Goal: Information Seeking & Learning: Understand process/instructions

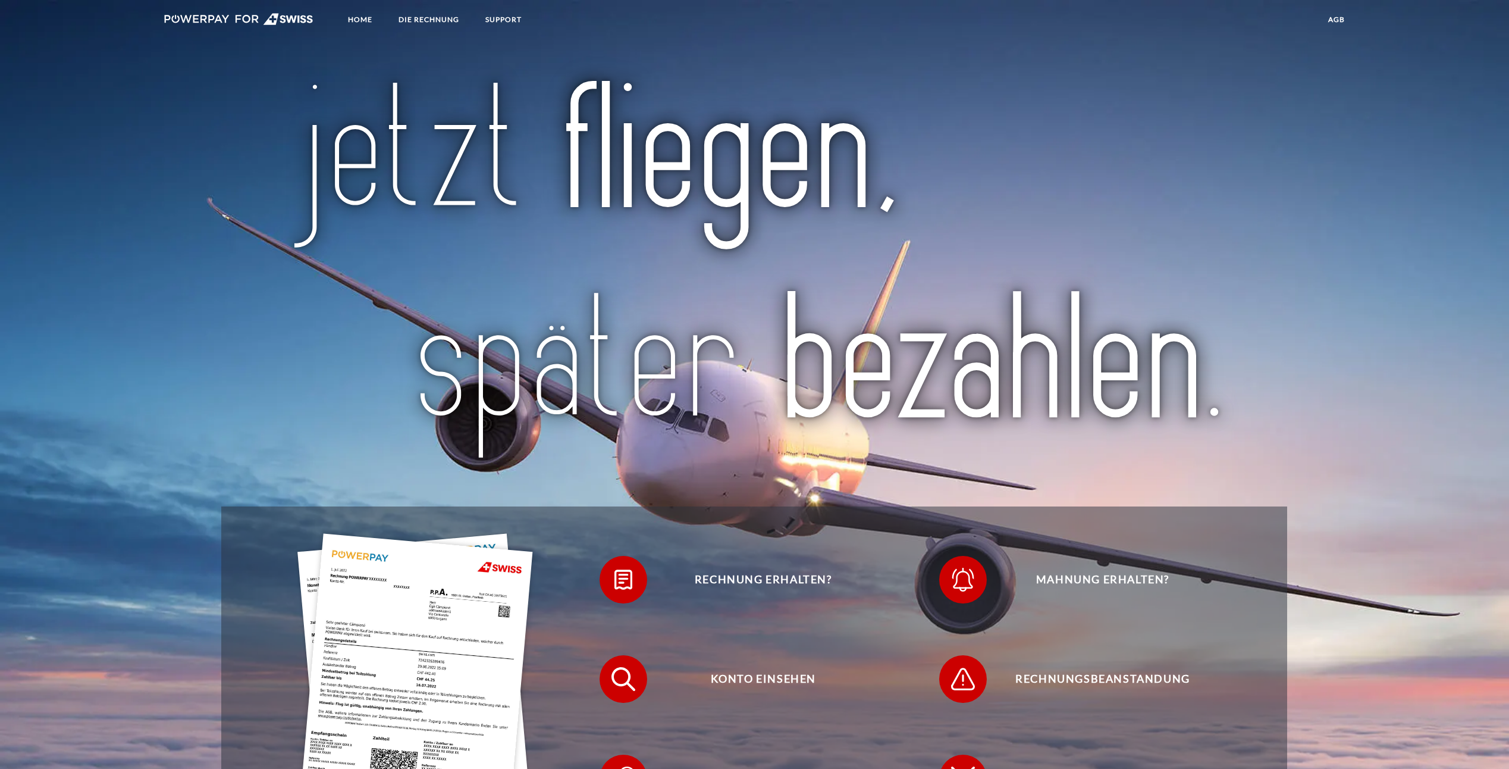
click at [358, 658] on img at bounding box center [415, 690] width 236 height 315
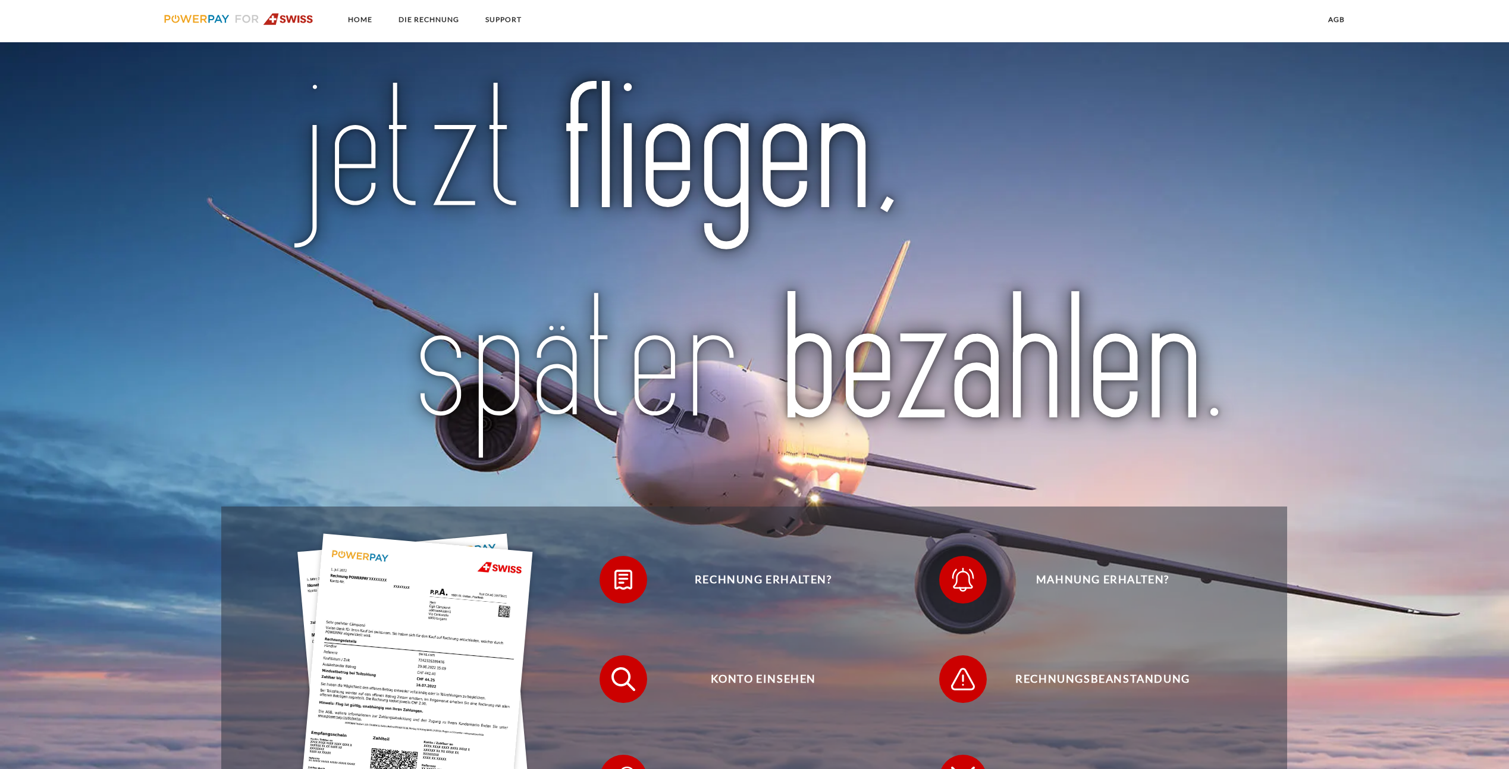
scroll to position [950, 0]
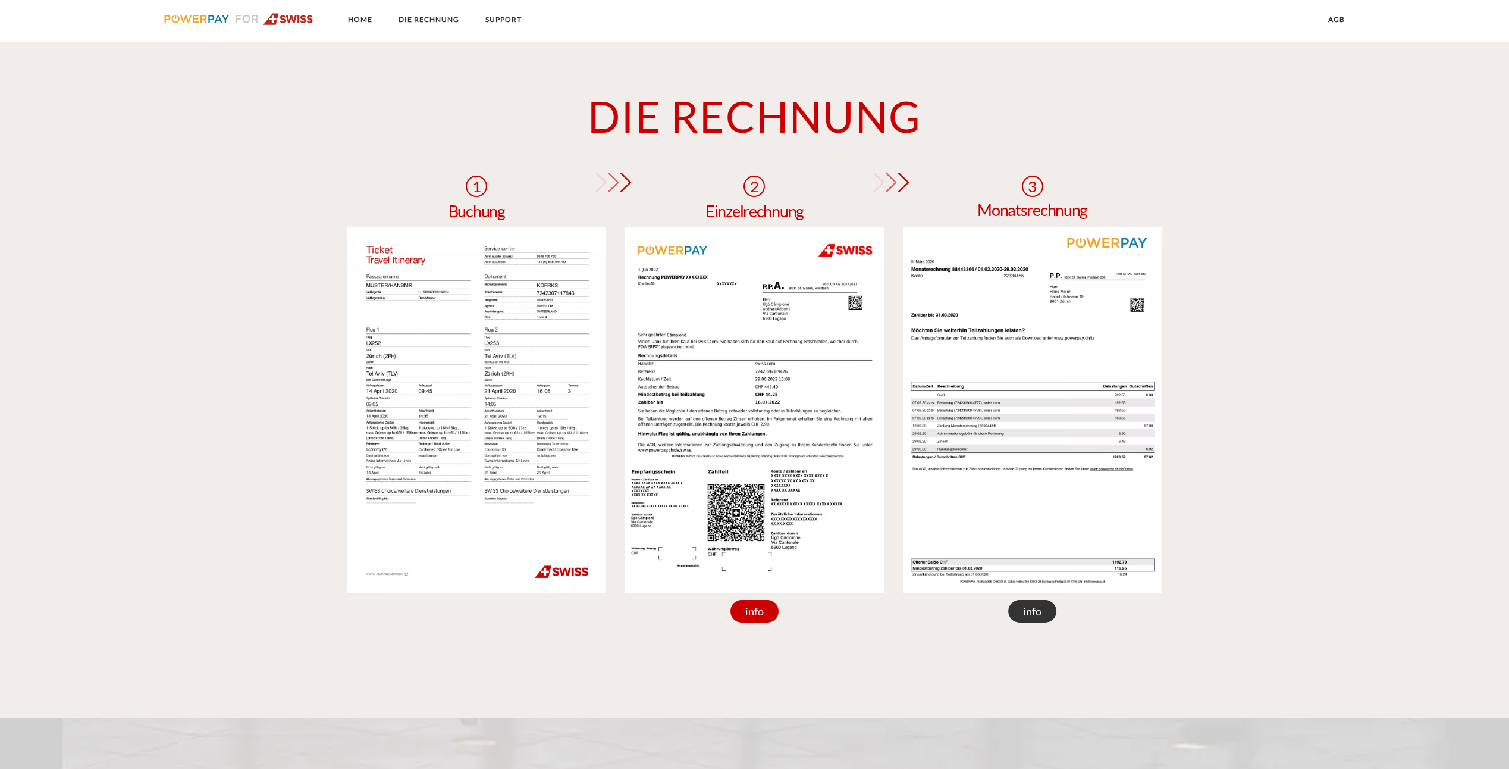
click at [1035, 616] on div "info" at bounding box center [1032, 611] width 49 height 23
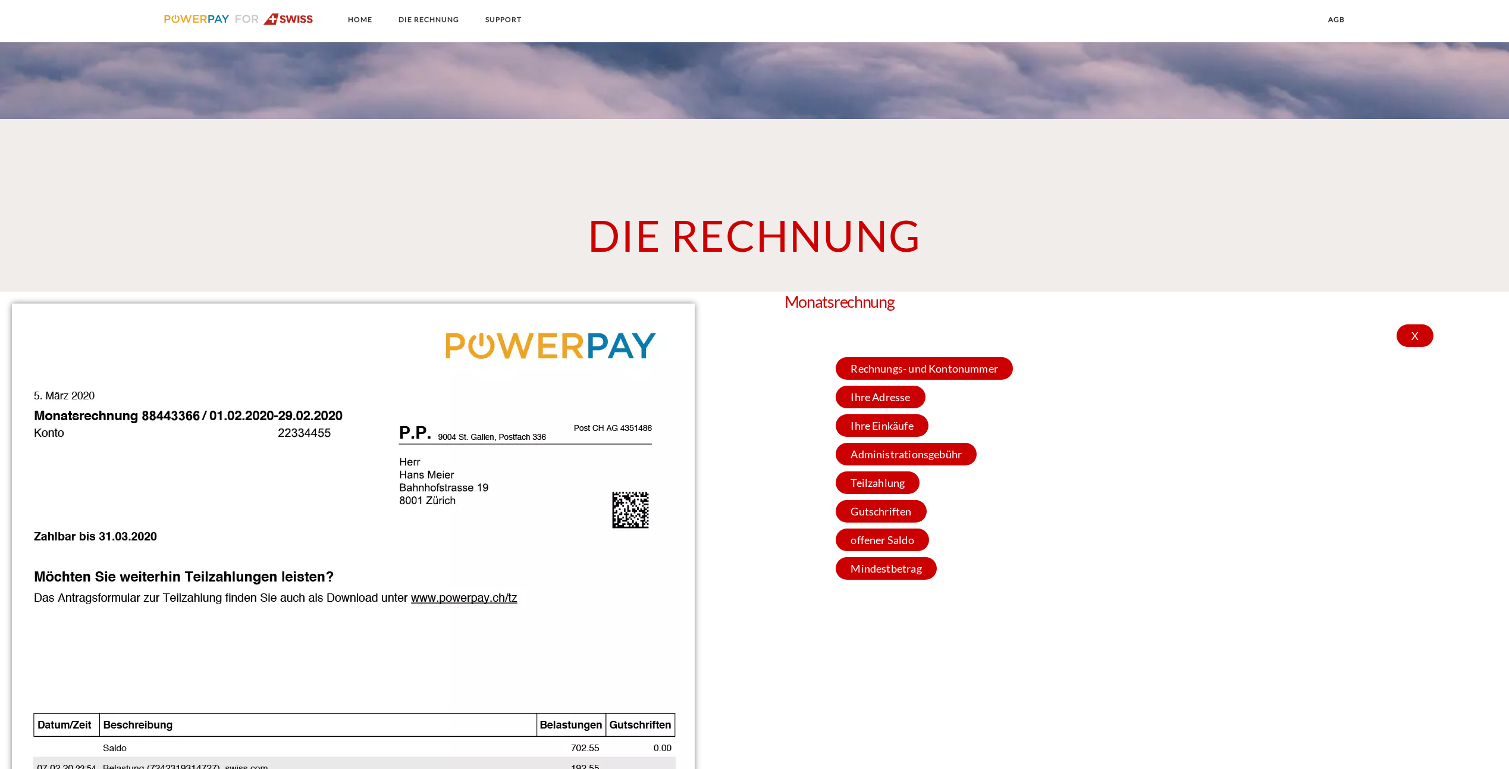
scroll to position [771, 0]
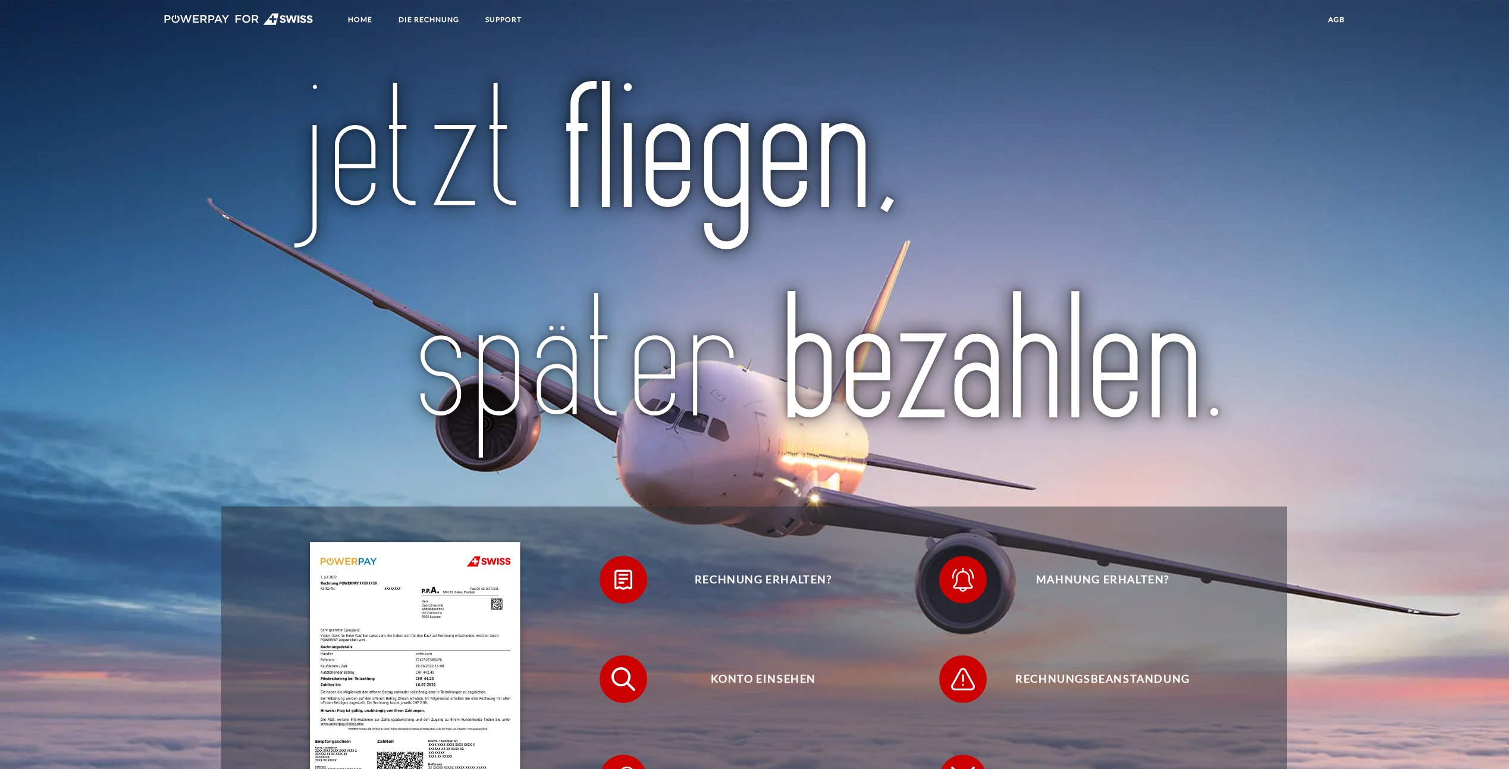
click at [456, 741] on img at bounding box center [415, 690] width 210 height 297
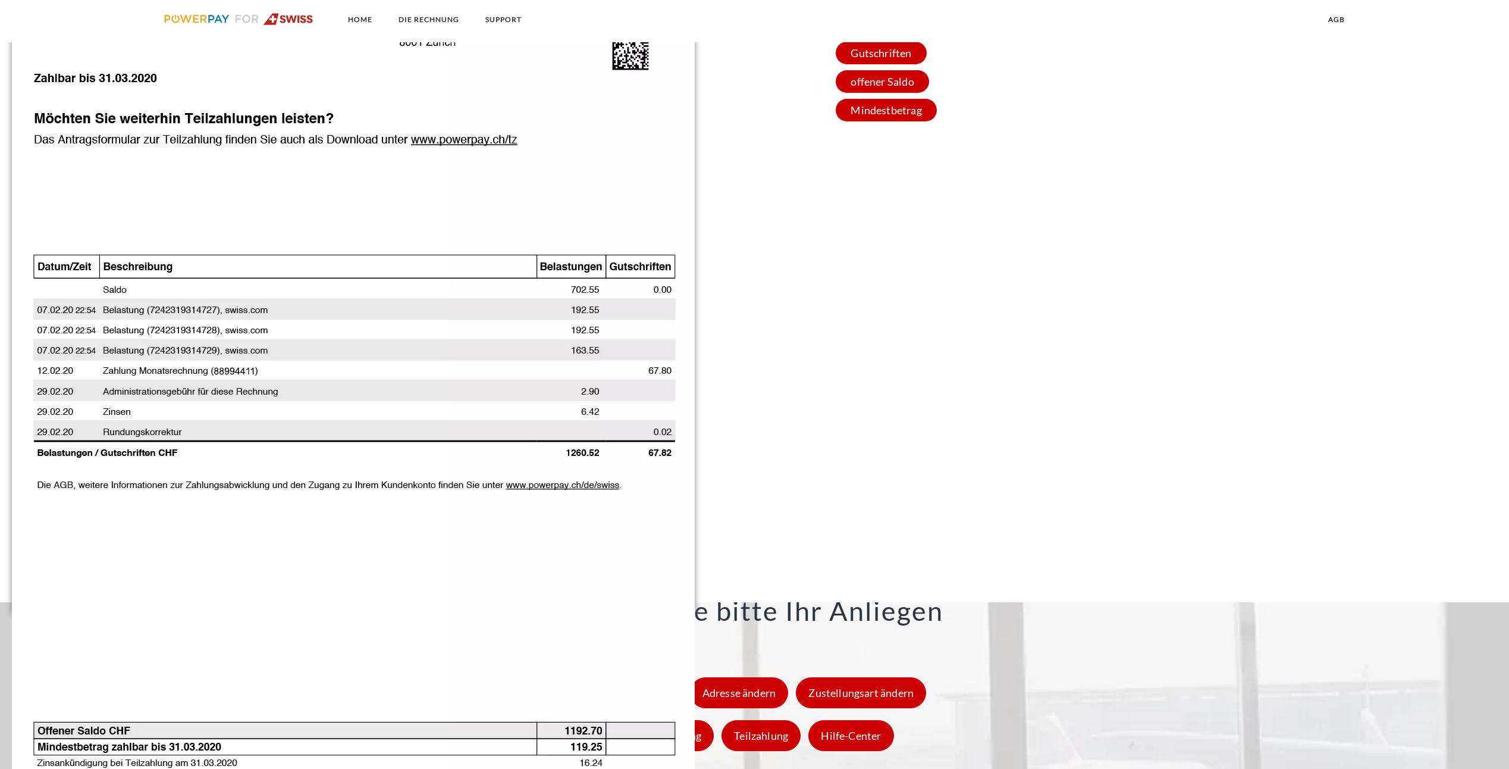
scroll to position [1051, 0]
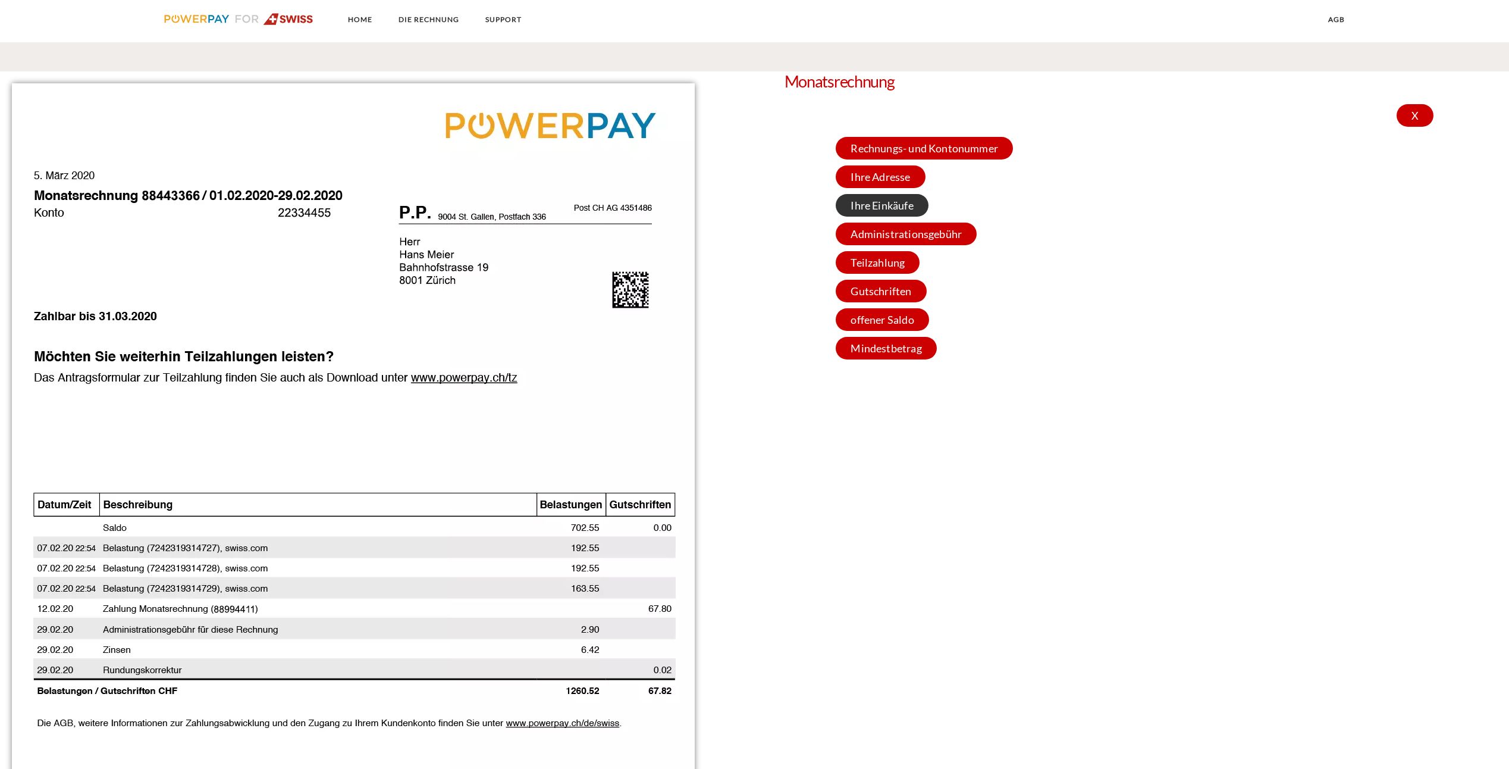
click at [884, 212] on span "Ihre Einkäufe" at bounding box center [882, 205] width 92 height 23
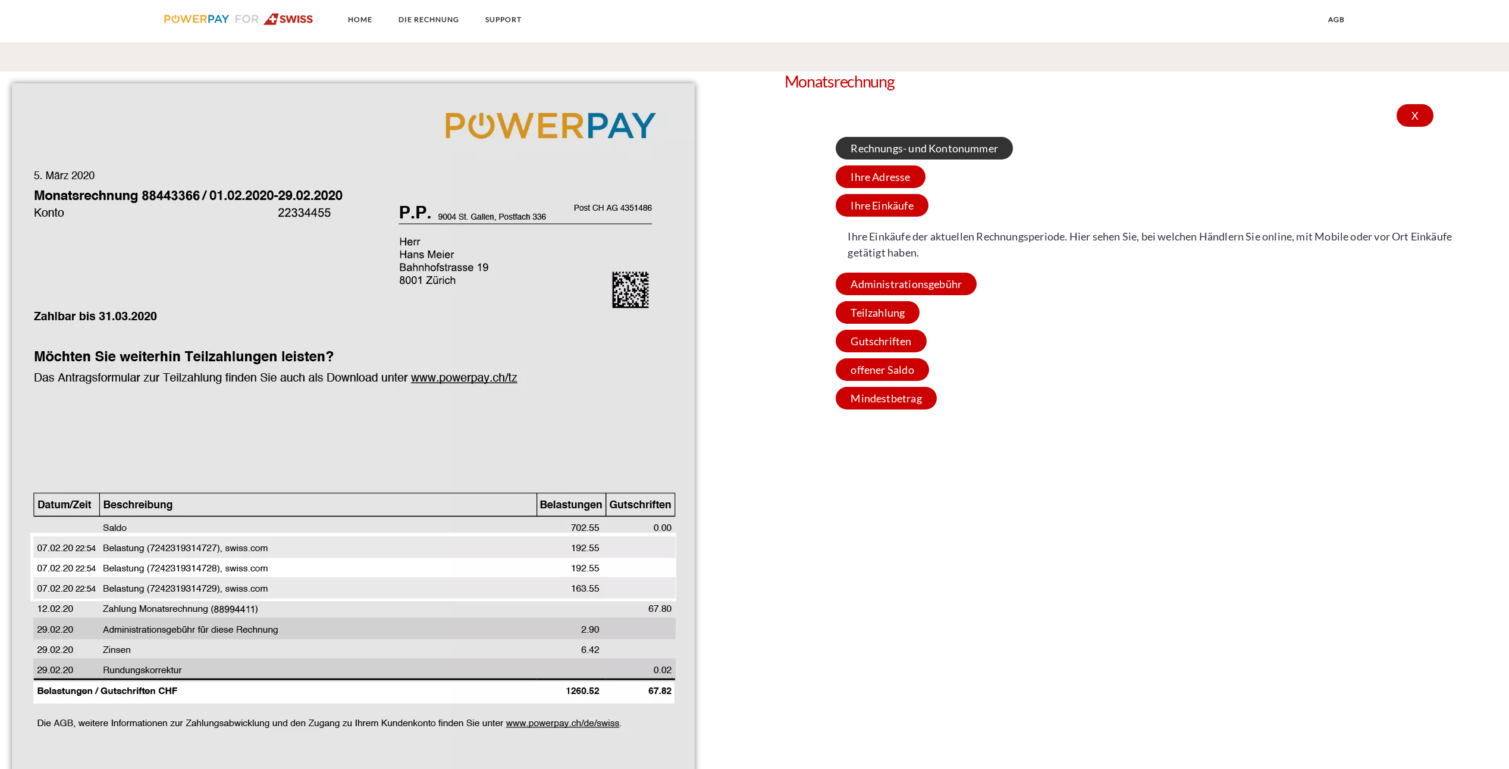
click at [873, 148] on span "Rechnungs- und Kontonummer" at bounding box center [924, 148] width 177 height 23
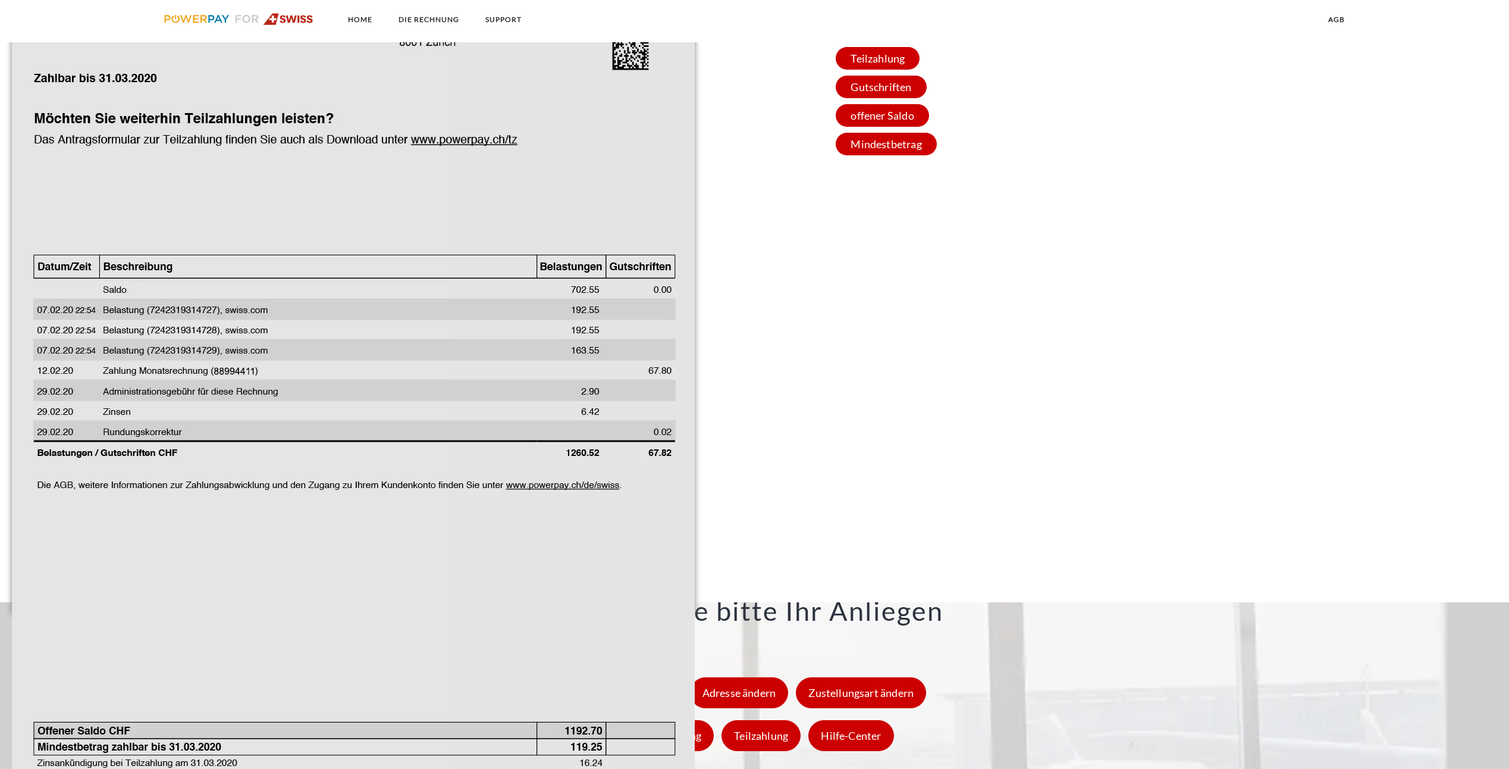
scroll to position [991, 0]
